Goal: Check status: Check status

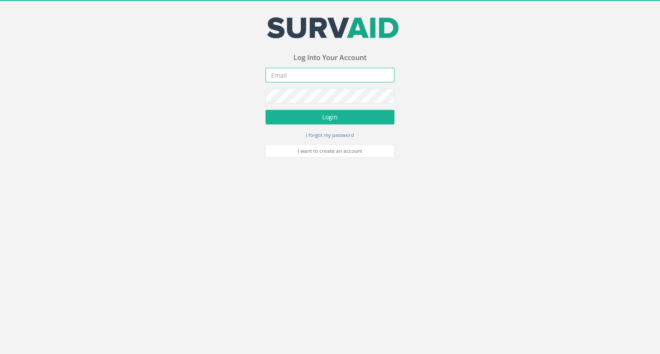
click at [305, 76] on input "email" at bounding box center [330, 75] width 129 height 15
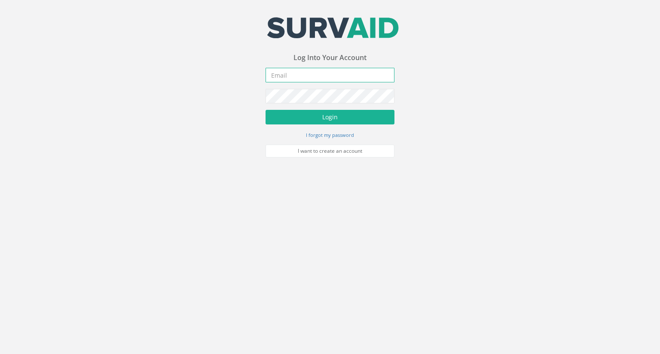
type input "[EMAIL_ADDRESS][DOMAIN_NAME]"
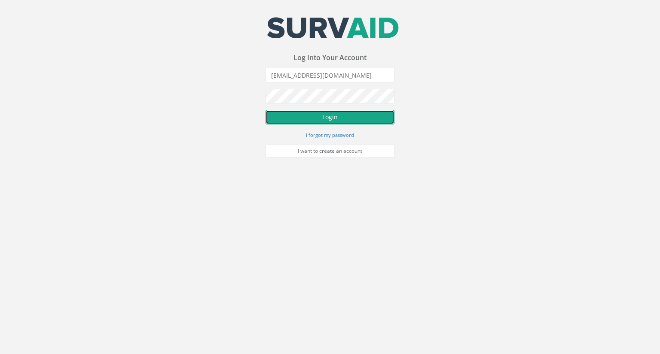
click at [342, 114] on button "Login" at bounding box center [330, 117] width 129 height 15
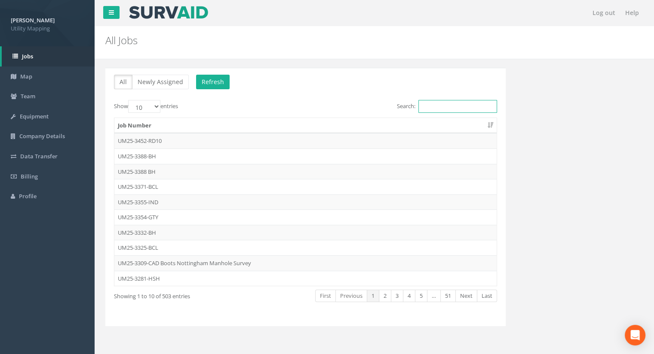
click at [451, 105] on input "Search:" at bounding box center [457, 106] width 79 height 13
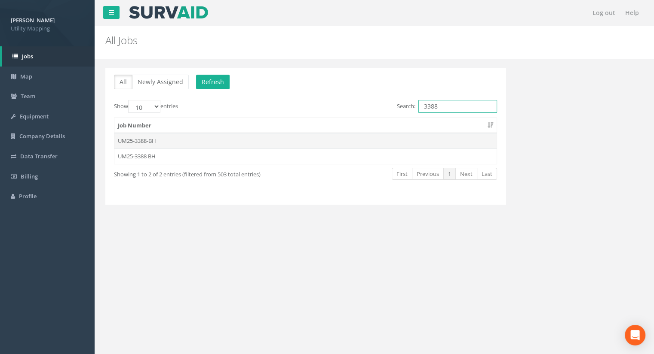
type input "3388"
click at [150, 139] on td "UM25-3388-BH" at bounding box center [305, 140] width 382 height 15
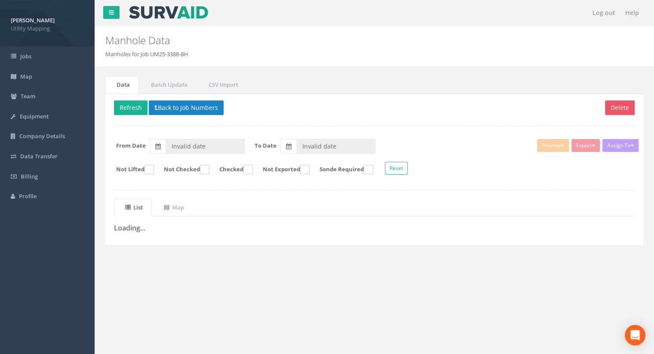
type input "[DATE]"
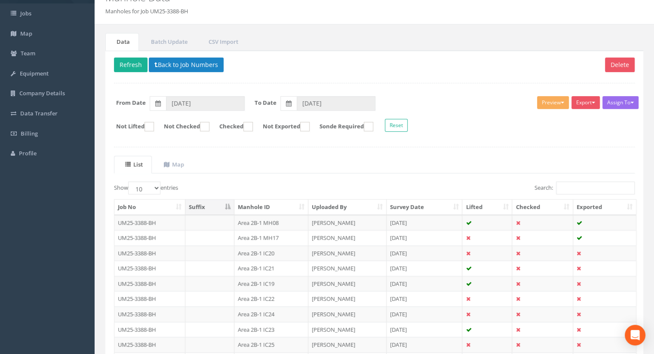
scroll to position [122, 0]
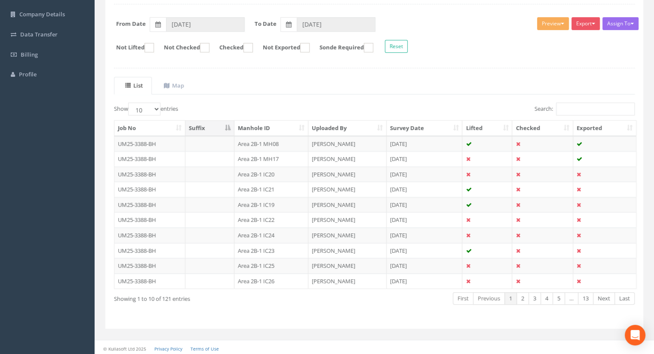
click at [286, 118] on div "Job No Suffix Manhole ID Uploaded By Survey Date Lifted Checked Exported UM25-3…" at bounding box center [373, 205] width 533 height 174
click at [286, 123] on th "Manhole ID" at bounding box center [271, 128] width 74 height 15
click at [532, 296] on link "3" at bounding box center [534, 299] width 12 height 12
click at [539, 297] on link "3" at bounding box center [534, 299] width 12 height 12
click at [545, 298] on link "4" at bounding box center [546, 299] width 12 height 12
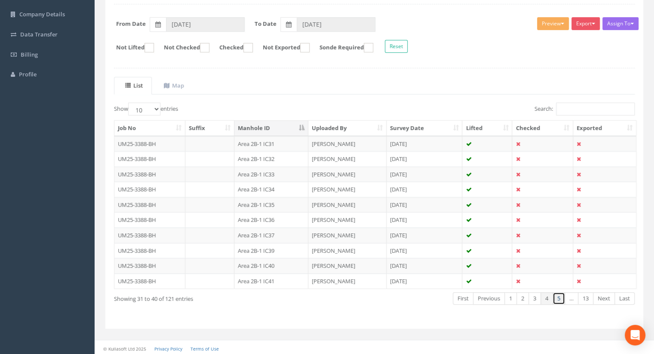
click at [562, 296] on link "5" at bounding box center [558, 299] width 12 height 12
click at [605, 293] on link "Next" at bounding box center [604, 299] width 22 height 12
click at [559, 296] on link "7" at bounding box center [558, 299] width 12 height 12
click at [547, 297] on link "7" at bounding box center [546, 299] width 12 height 12
click at [486, 299] on link "Previous" at bounding box center [487, 299] width 32 height 12
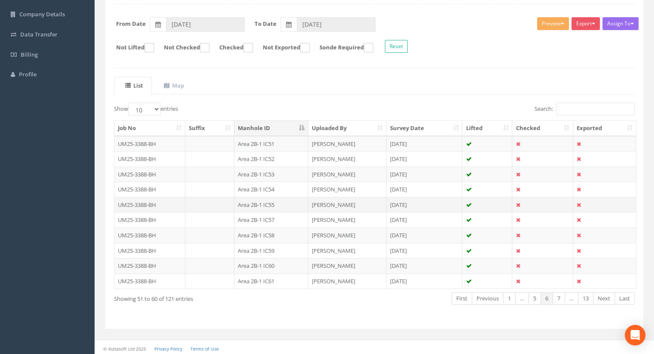
click at [278, 206] on td "Area 2B-1 IC55" at bounding box center [271, 204] width 74 height 15
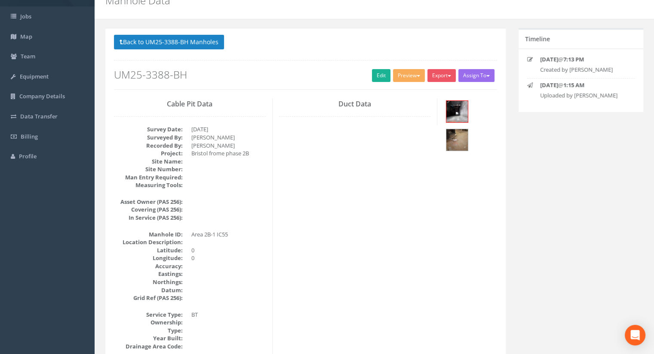
scroll to position [43, 0]
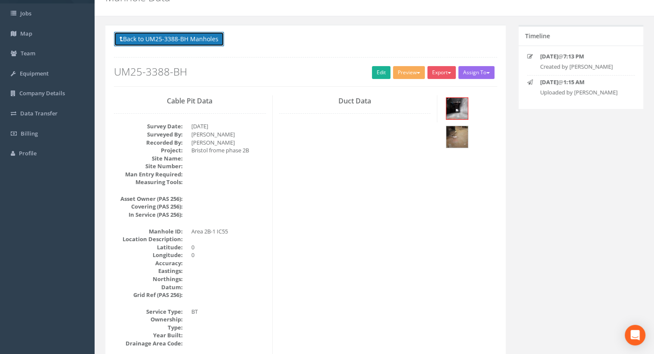
click at [177, 42] on button "Back to UM25-3388-BH Manholes" at bounding box center [169, 39] width 110 height 15
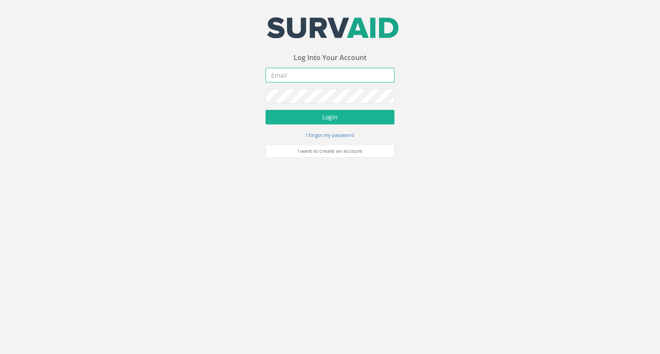
click at [293, 71] on input "email" at bounding box center [330, 75] width 129 height 15
type input "[EMAIL_ADDRESS][DOMAIN_NAME]"
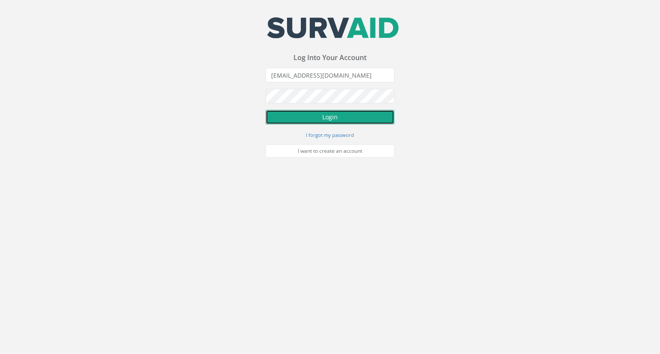
click at [335, 115] on button "Login" at bounding box center [330, 117] width 129 height 15
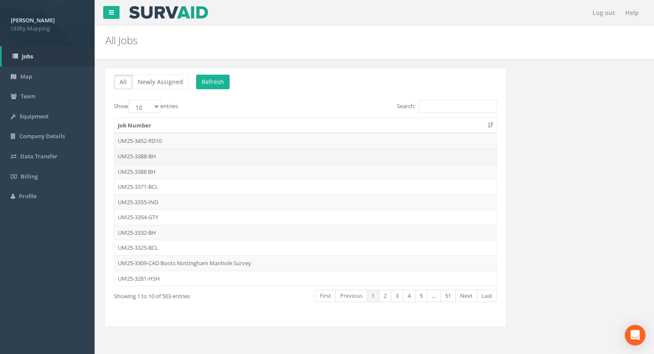
click at [157, 156] on td "UM25-3388-BH" at bounding box center [305, 156] width 382 height 15
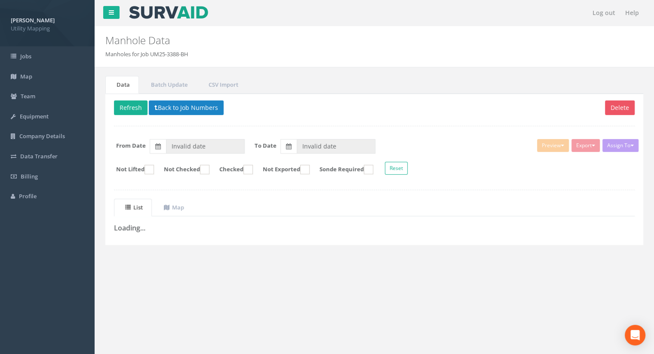
type input "[DATE]"
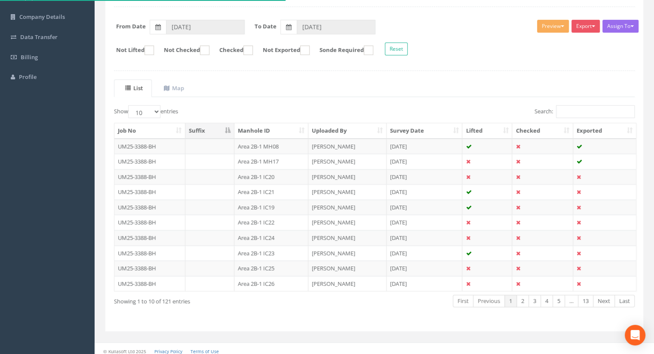
scroll to position [122, 0]
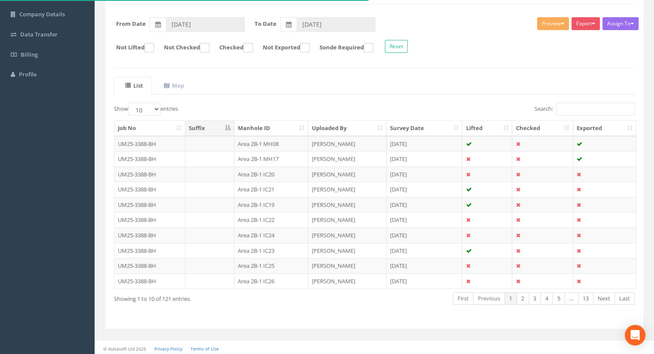
click at [291, 126] on th "Manhole ID" at bounding box center [271, 128] width 74 height 15
click at [544, 297] on link "4" at bounding box center [546, 299] width 12 height 12
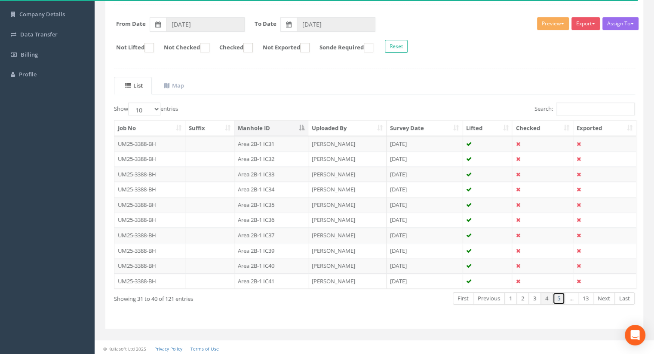
click at [559, 296] on link "5" at bounding box center [558, 299] width 12 height 12
